Goal: Task Accomplishment & Management: Complete application form

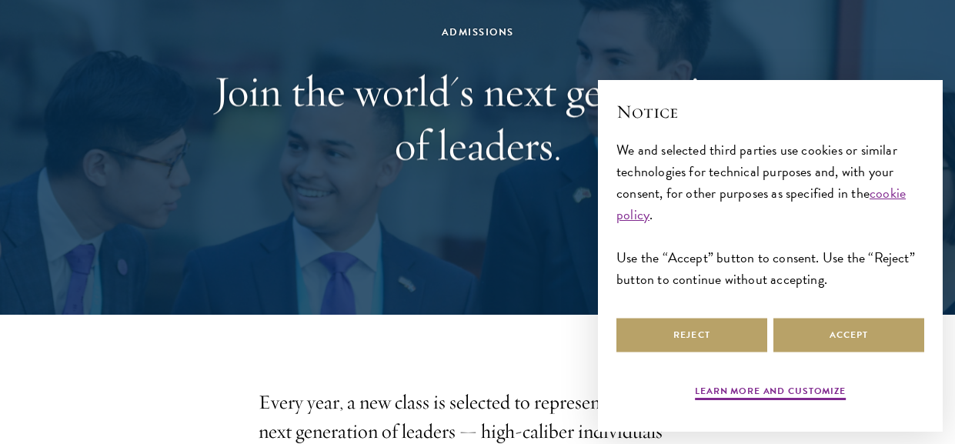
scroll to position [168, 0]
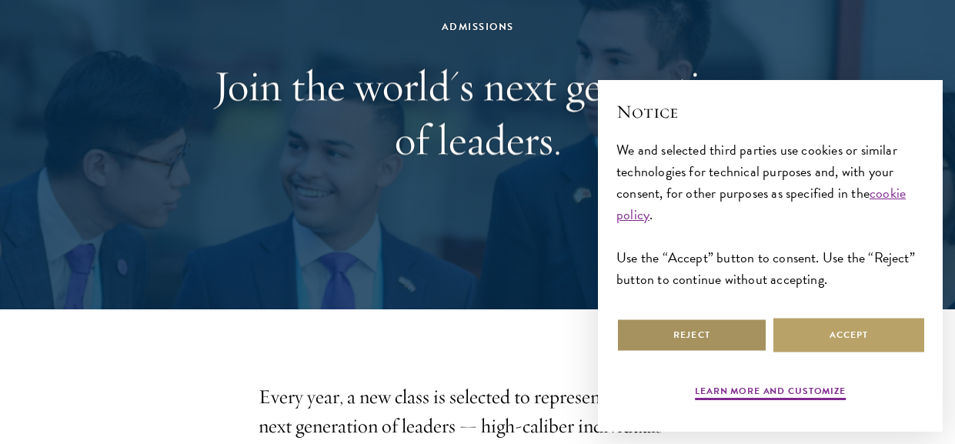
click at [680, 335] on button "Reject" at bounding box center [691, 335] width 151 height 35
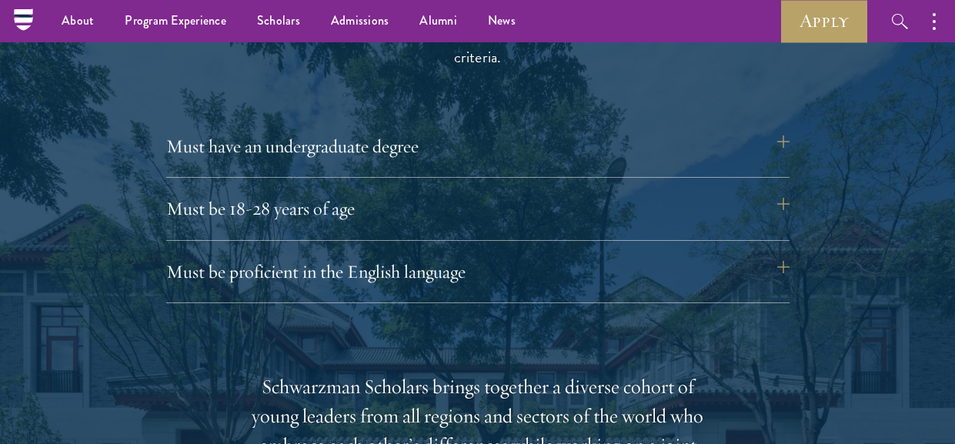
scroll to position [2075, 0]
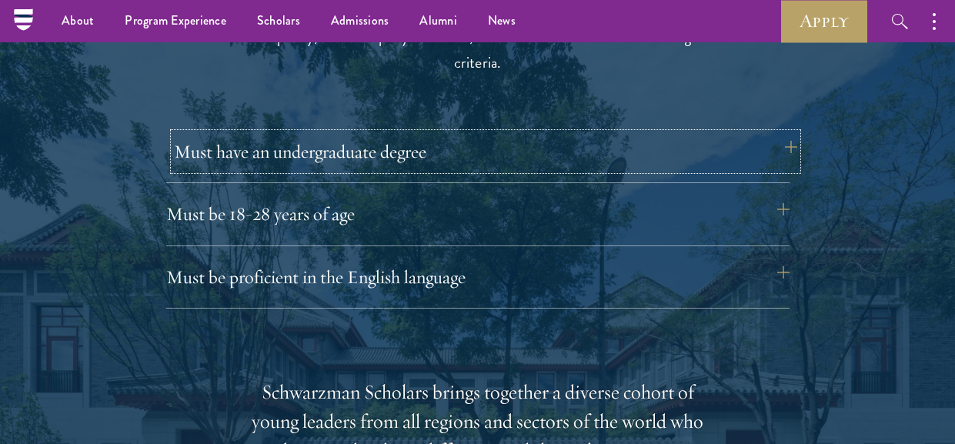
click at [789, 142] on button "Must have an undergraduate degree" at bounding box center [485, 151] width 623 height 37
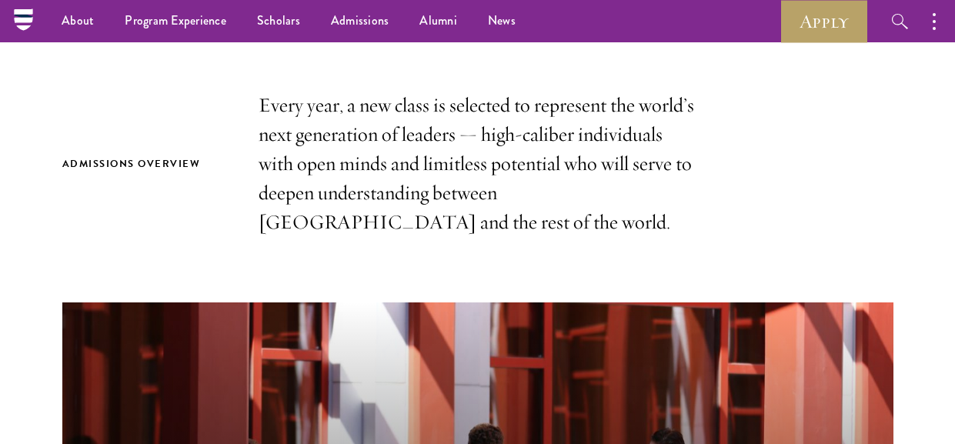
scroll to position [408, 0]
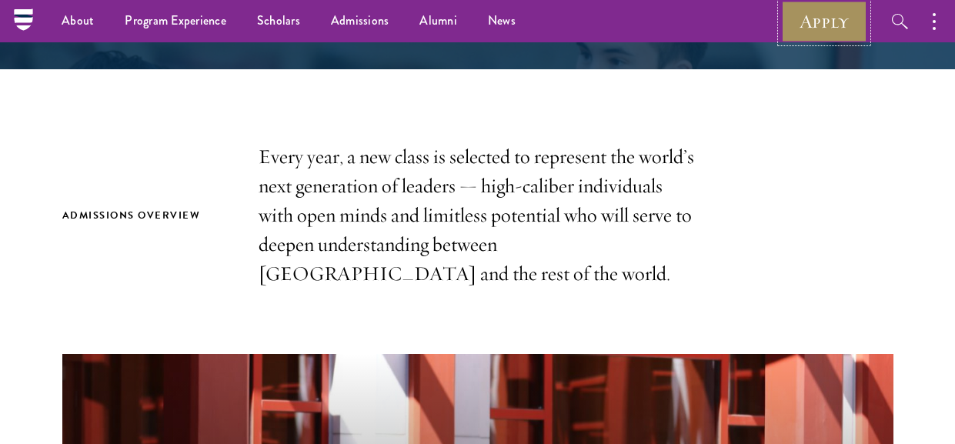
click at [809, 28] on link "Apply" at bounding box center [824, 21] width 86 height 42
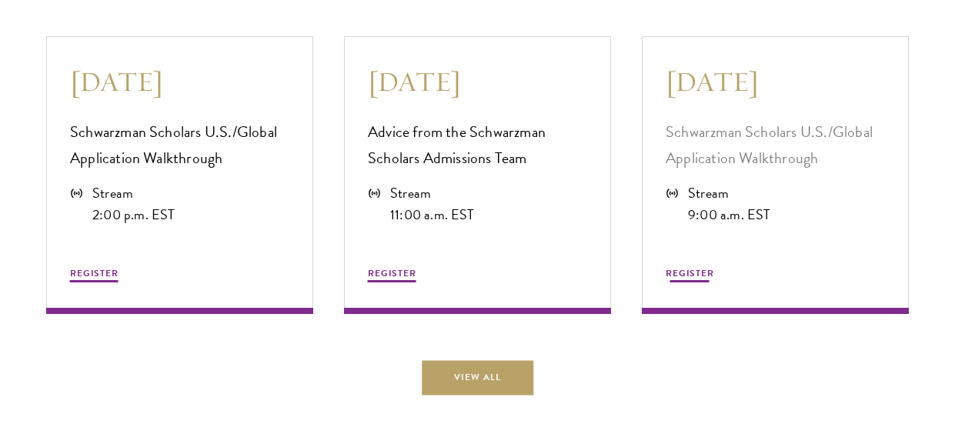
scroll to position [4109, 0]
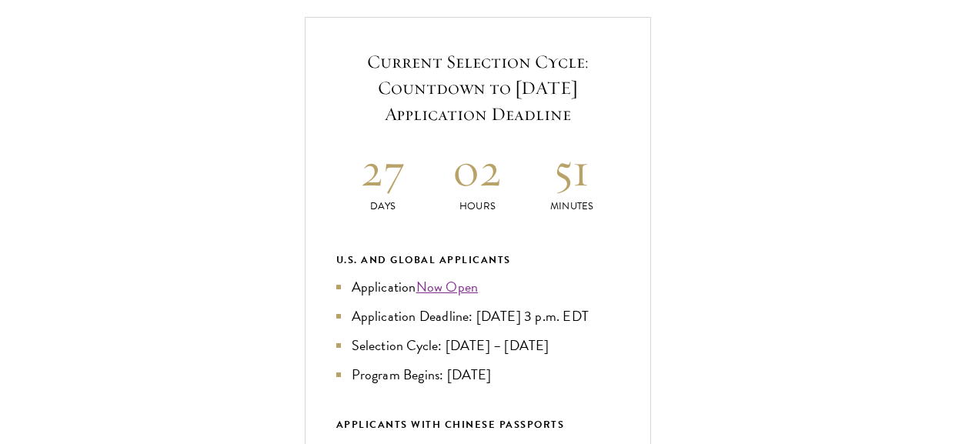
scroll to position [562, 0]
